Goal: Transaction & Acquisition: Download file/media

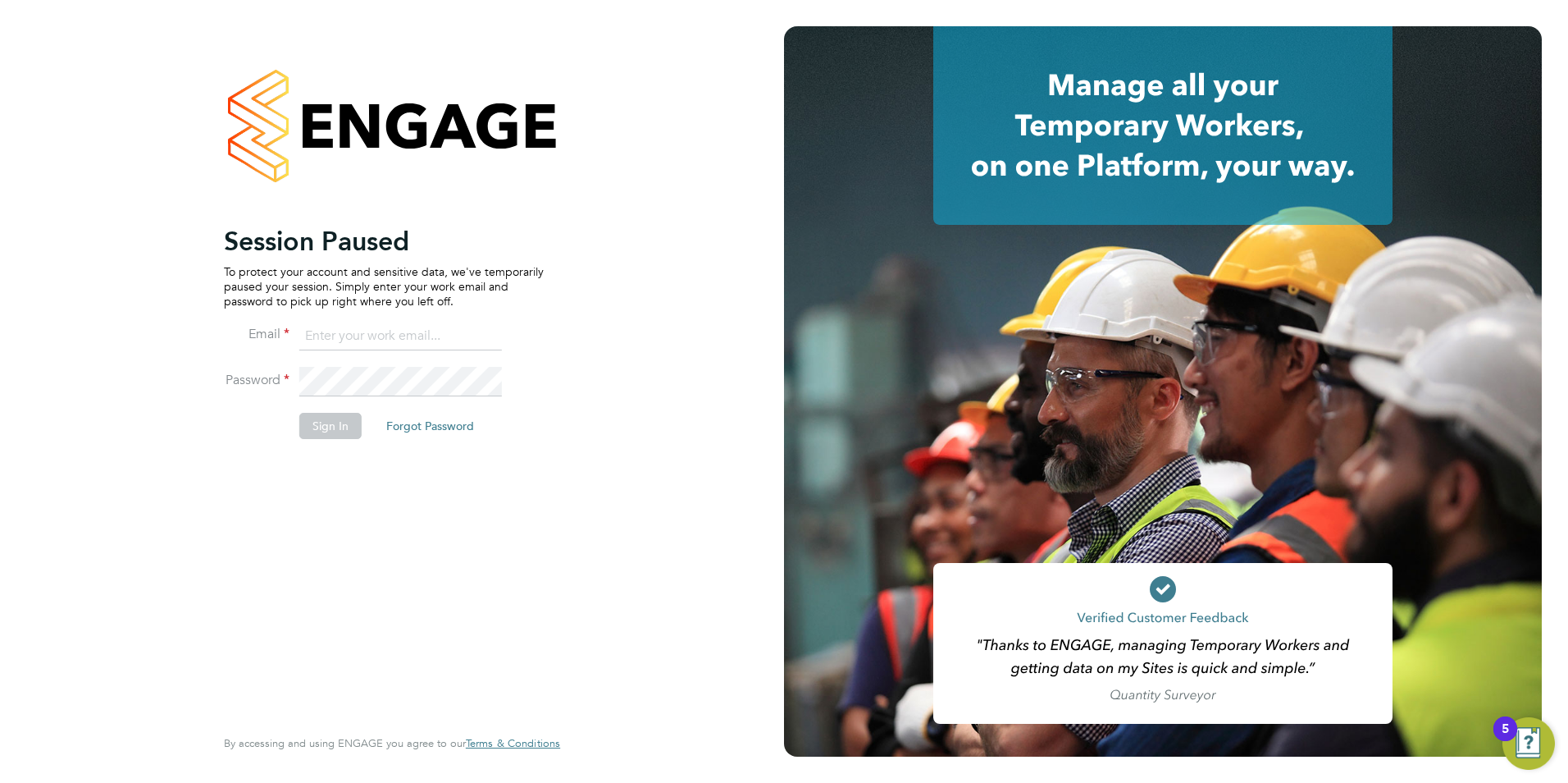
type input "[EMAIL_ADDRESS][DOMAIN_NAME]"
click at [338, 431] on button "Sign In" at bounding box center [330, 426] width 63 height 26
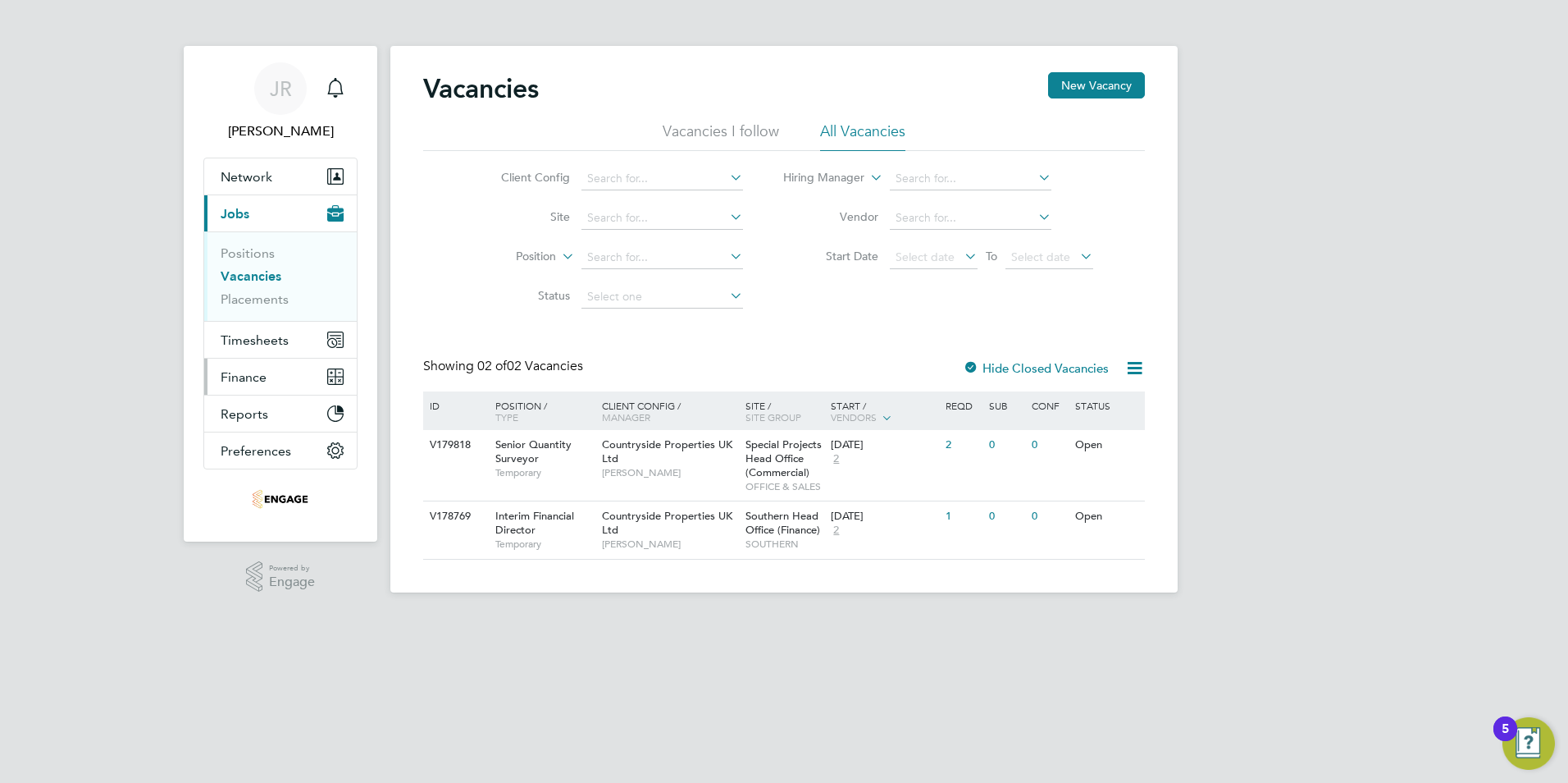
click at [254, 388] on button "Finance" at bounding box center [280, 376] width 152 height 36
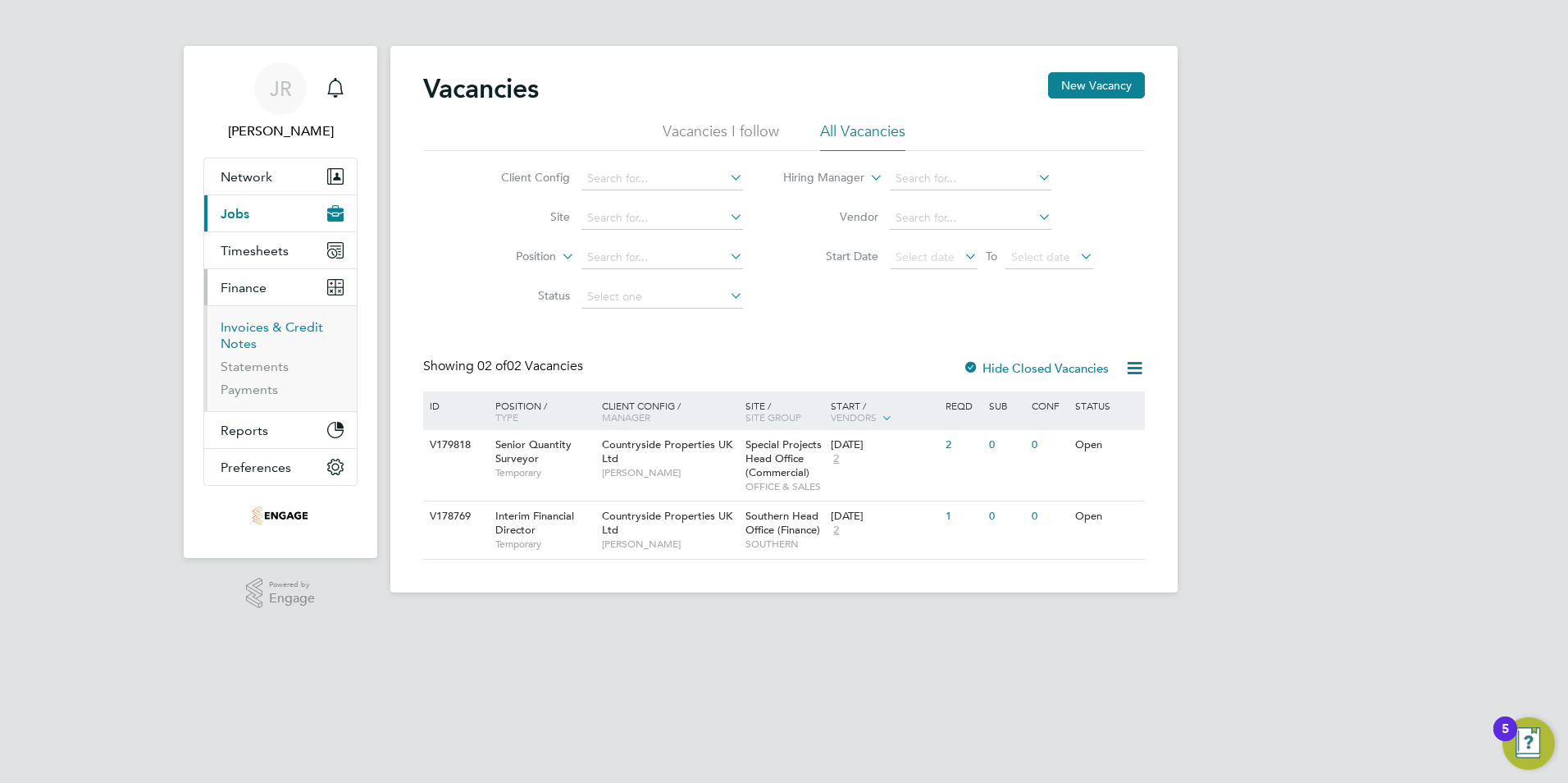
click at [254, 333] on link "Invoices & Credit Notes" at bounding box center [271, 335] width 102 height 32
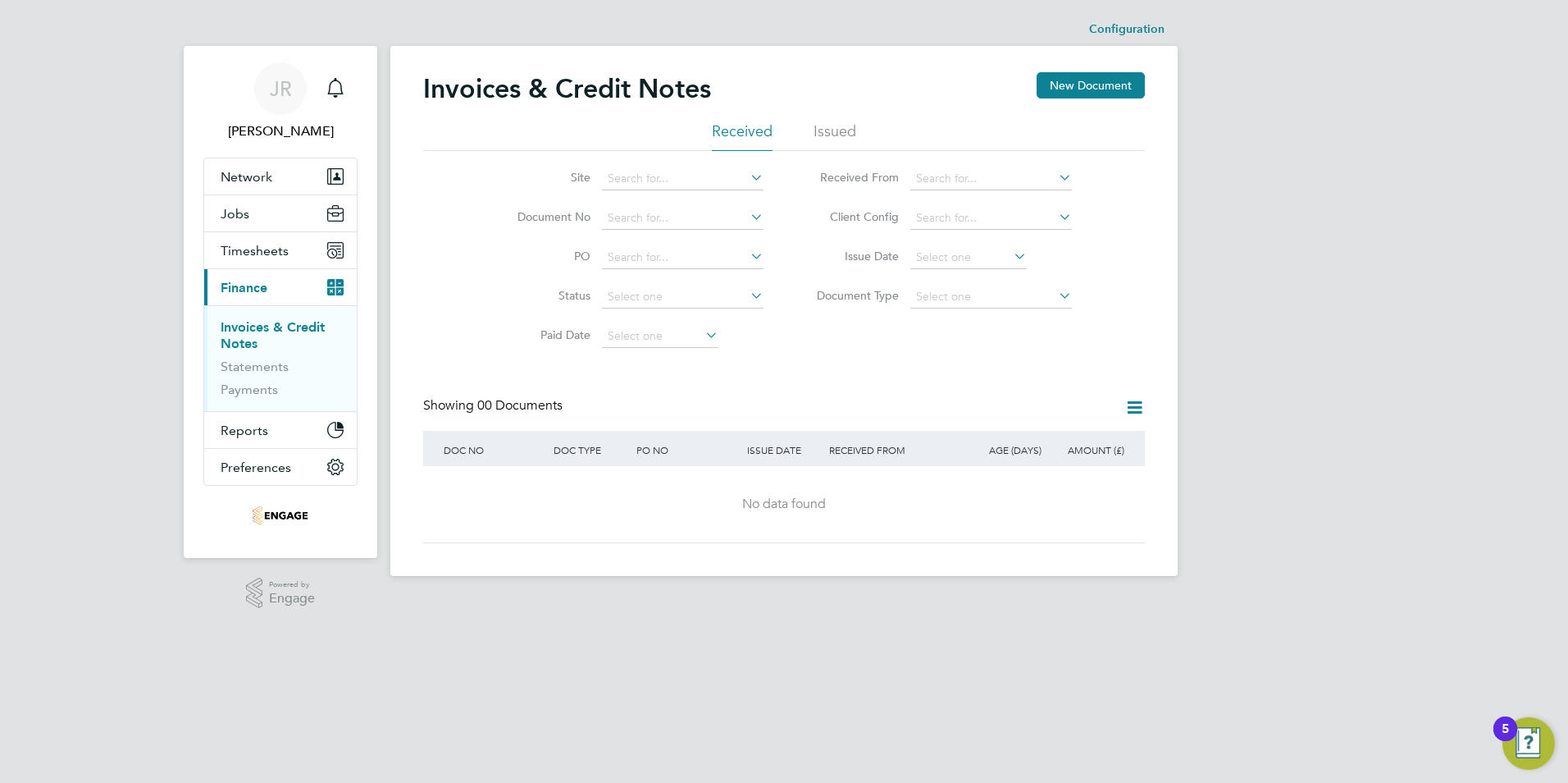
click at [846, 129] on li "Issued" at bounding box center [835, 137] width 42 height 30
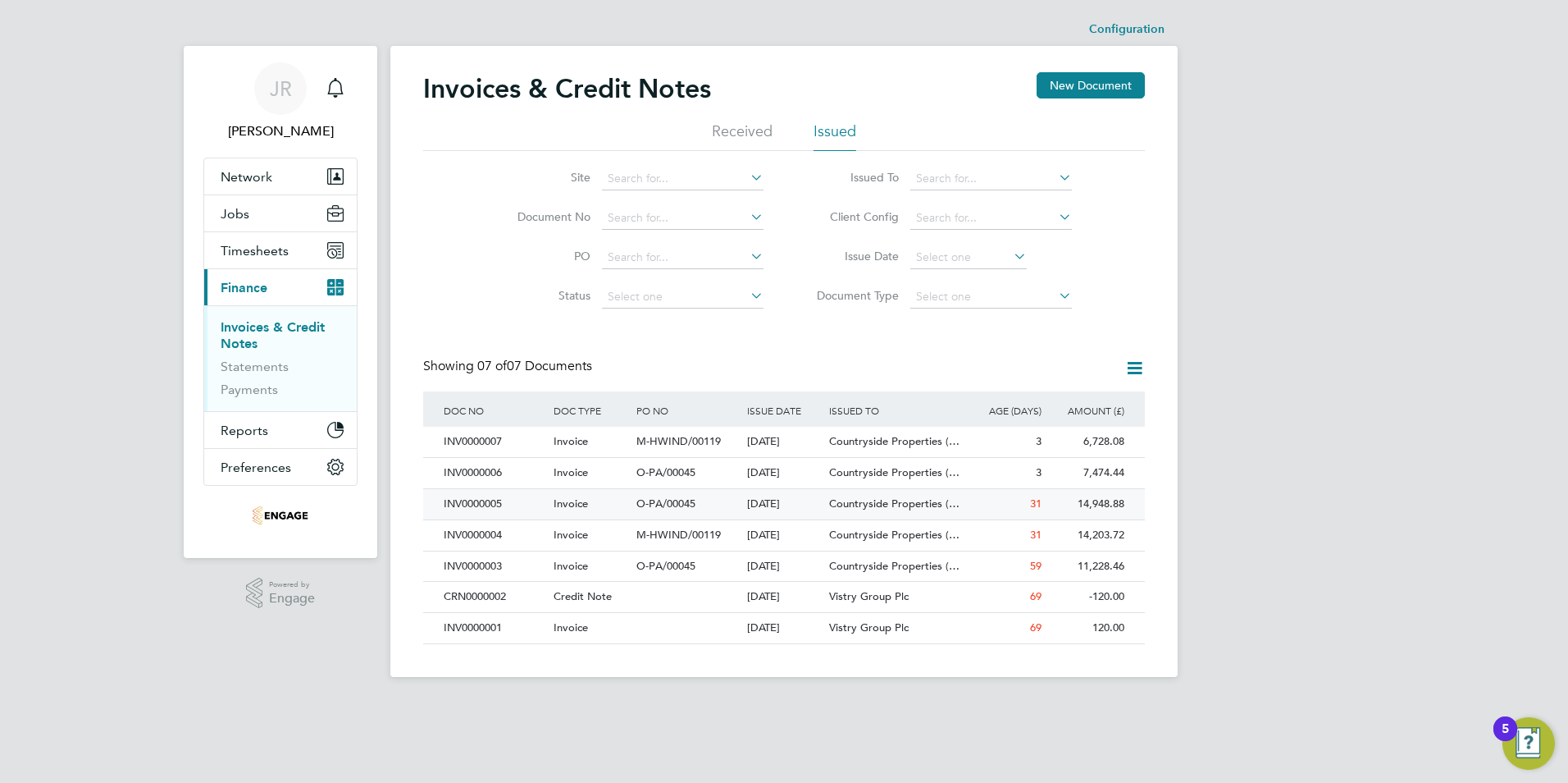
click at [456, 501] on div "INV0000005" at bounding box center [494, 504] width 110 height 30
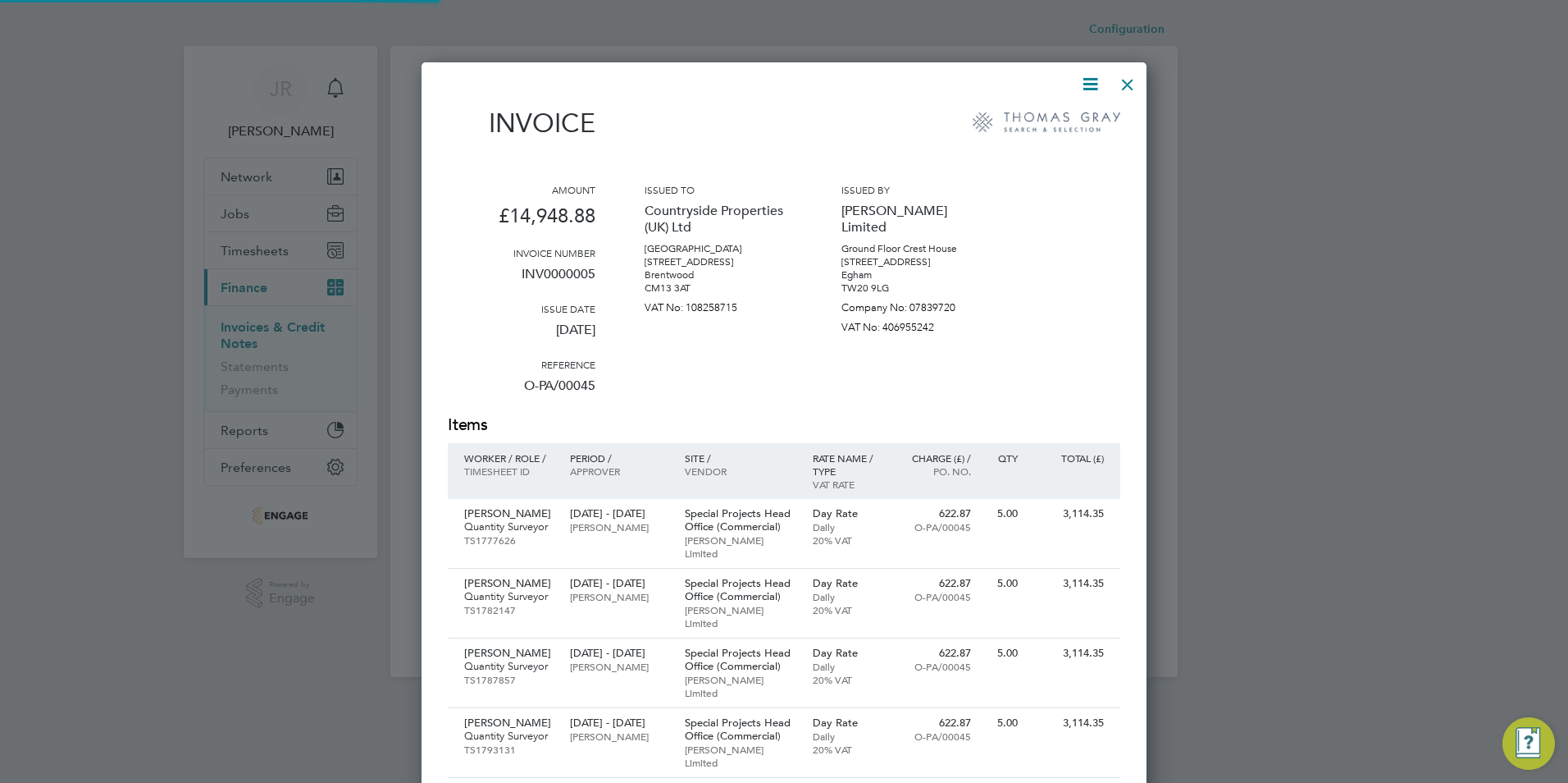
scroll to position [8, 8]
click at [1093, 88] on icon at bounding box center [1090, 84] width 20 height 20
click at [1065, 118] on li "Download Invoice" at bounding box center [1040, 123] width 114 height 23
click at [1132, 80] on div at bounding box center [1128, 80] width 30 height 30
